Goal: Download file/media

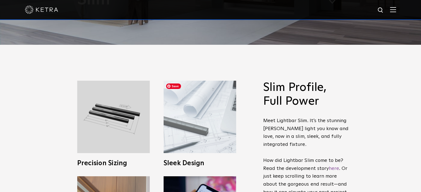
scroll to position [221, 0]
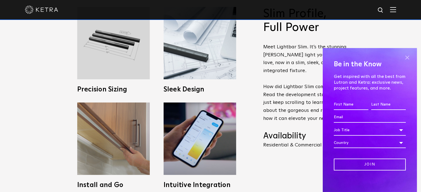
click at [404, 56] on span at bounding box center [407, 58] width 8 height 8
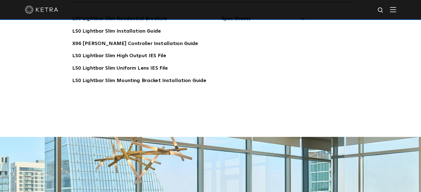
scroll to position [959, 0]
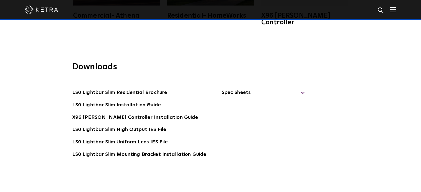
click at [239, 89] on span "Spec Sheets" at bounding box center [262, 95] width 83 height 12
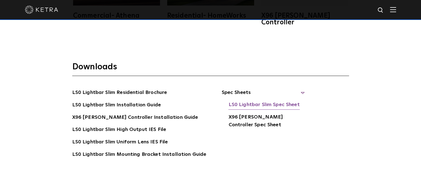
click at [244, 101] on link "LS0 Lightbar Slim Spec Sheet" at bounding box center [263, 105] width 71 height 9
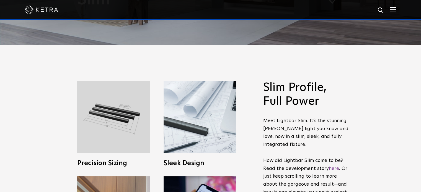
scroll to position [221, 0]
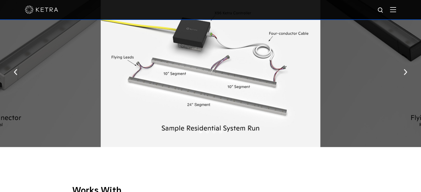
scroll to position [590, 0]
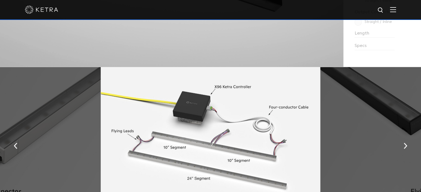
click at [218, 130] on div at bounding box center [210, 144] width 219 height 154
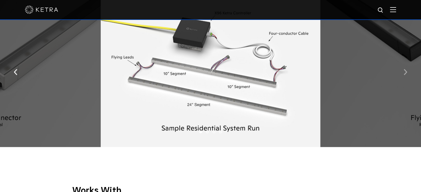
click at [404, 71] on img "button" at bounding box center [406, 72] width 4 height 6
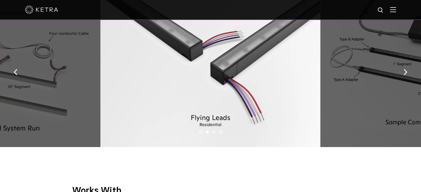
scroll to position [590, 0]
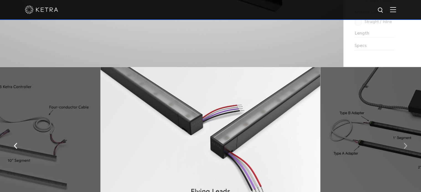
click at [404, 148] on img "button" at bounding box center [406, 146] width 4 height 6
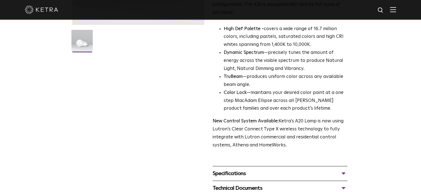
scroll to position [221, 0]
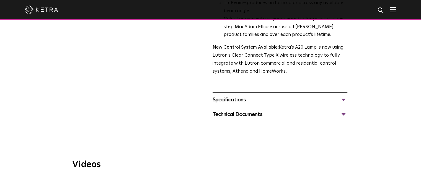
click at [241, 95] on div "Specifications" at bounding box center [280, 99] width 135 height 9
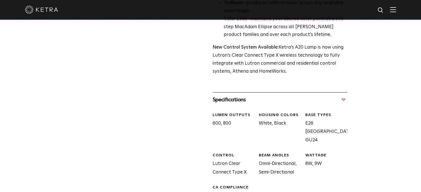
click at [255, 95] on div "Specifications" at bounding box center [280, 99] width 135 height 9
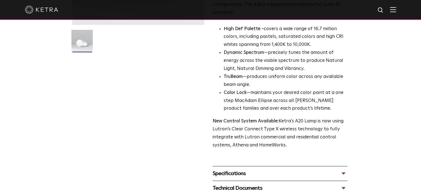
scroll to position [295, 0]
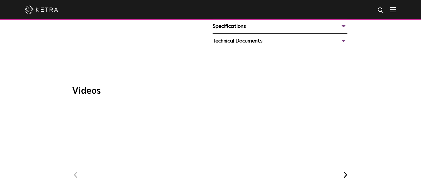
click at [246, 38] on div "Technical Documents A20 Specification Sheet A20 Installation Guide A20 CAD Draw…" at bounding box center [280, 40] width 135 height 15
click at [245, 37] on div "Technical Documents" at bounding box center [280, 41] width 135 height 9
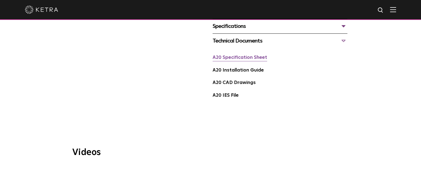
click at [245, 55] on link "A20 Specification Sheet" at bounding box center [240, 57] width 55 height 5
